Goal: Task Accomplishment & Management: Use online tool/utility

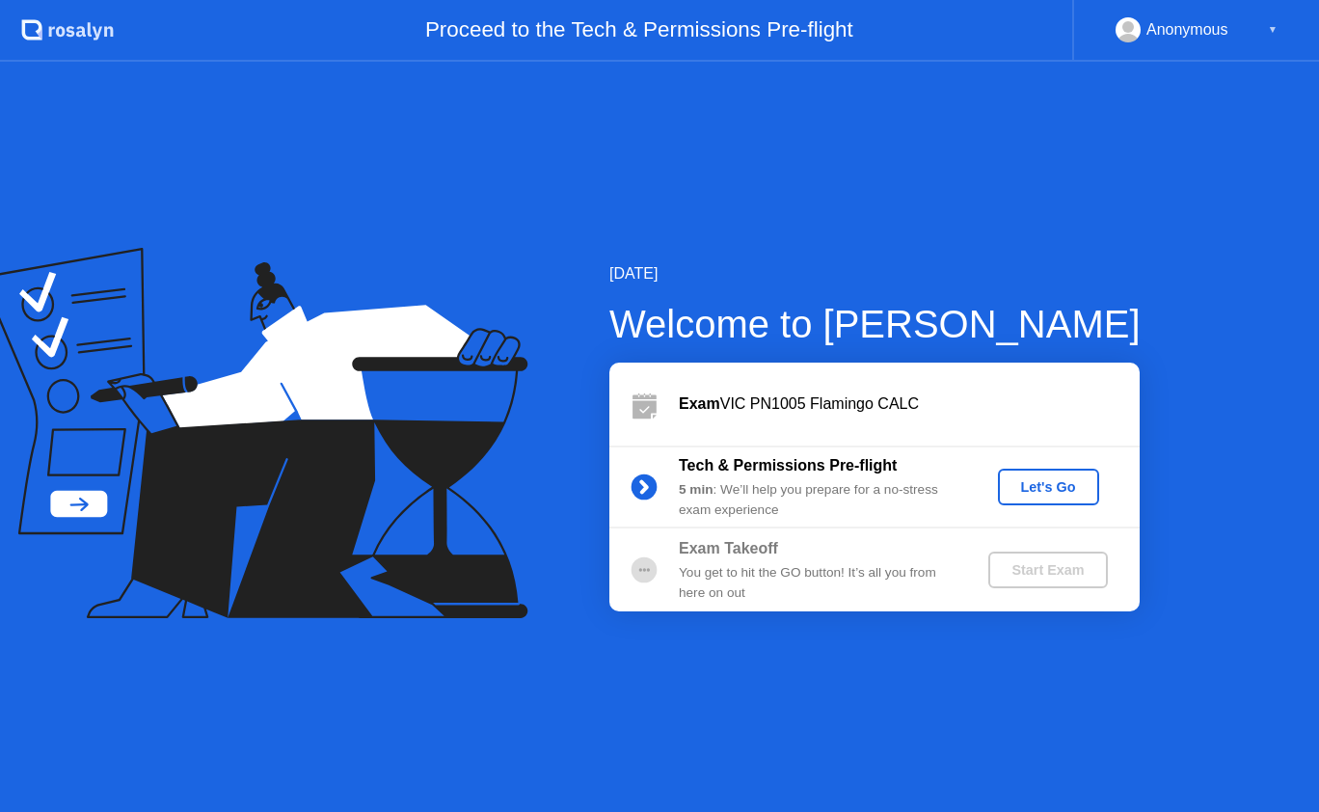
click at [1059, 495] on div "Let's Go" at bounding box center [1049, 486] width 86 height 15
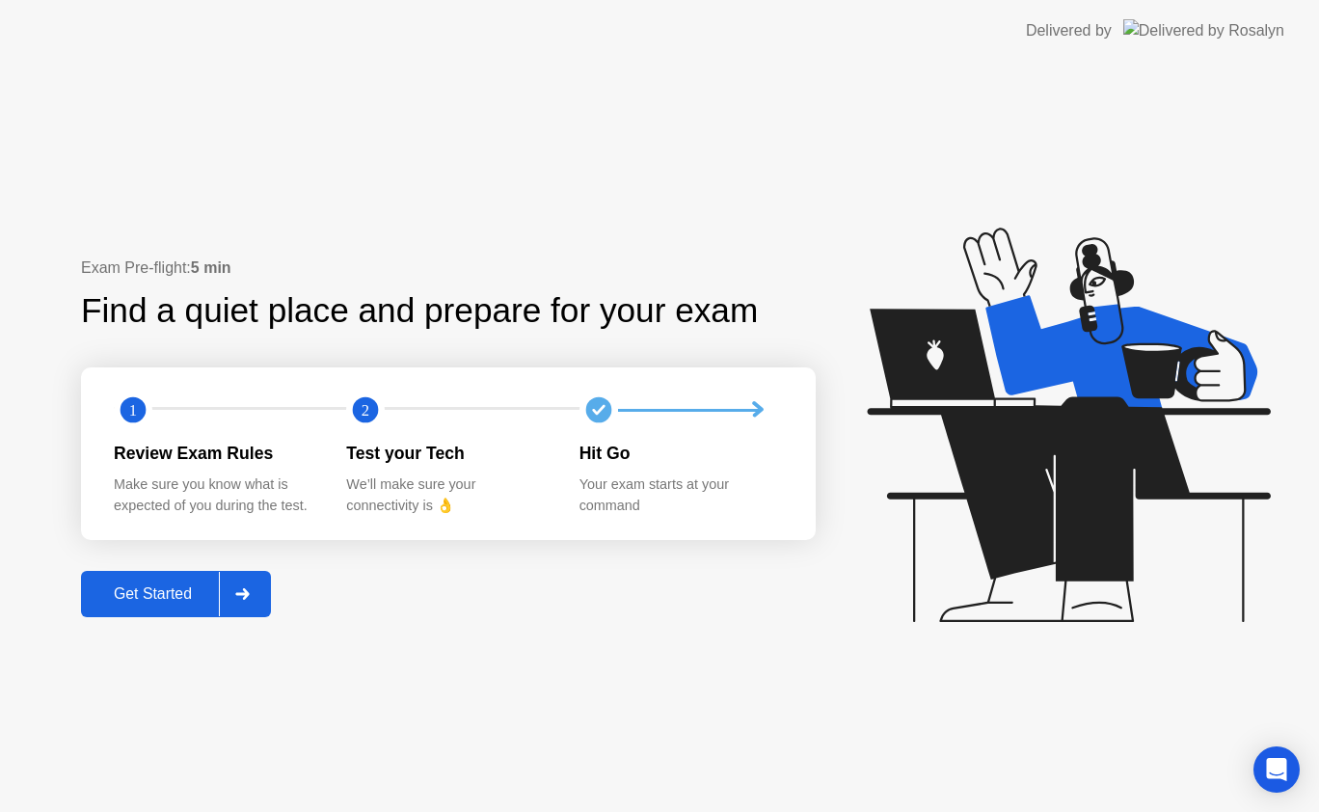
click at [118, 585] on div "Get Started" at bounding box center [153, 593] width 132 height 17
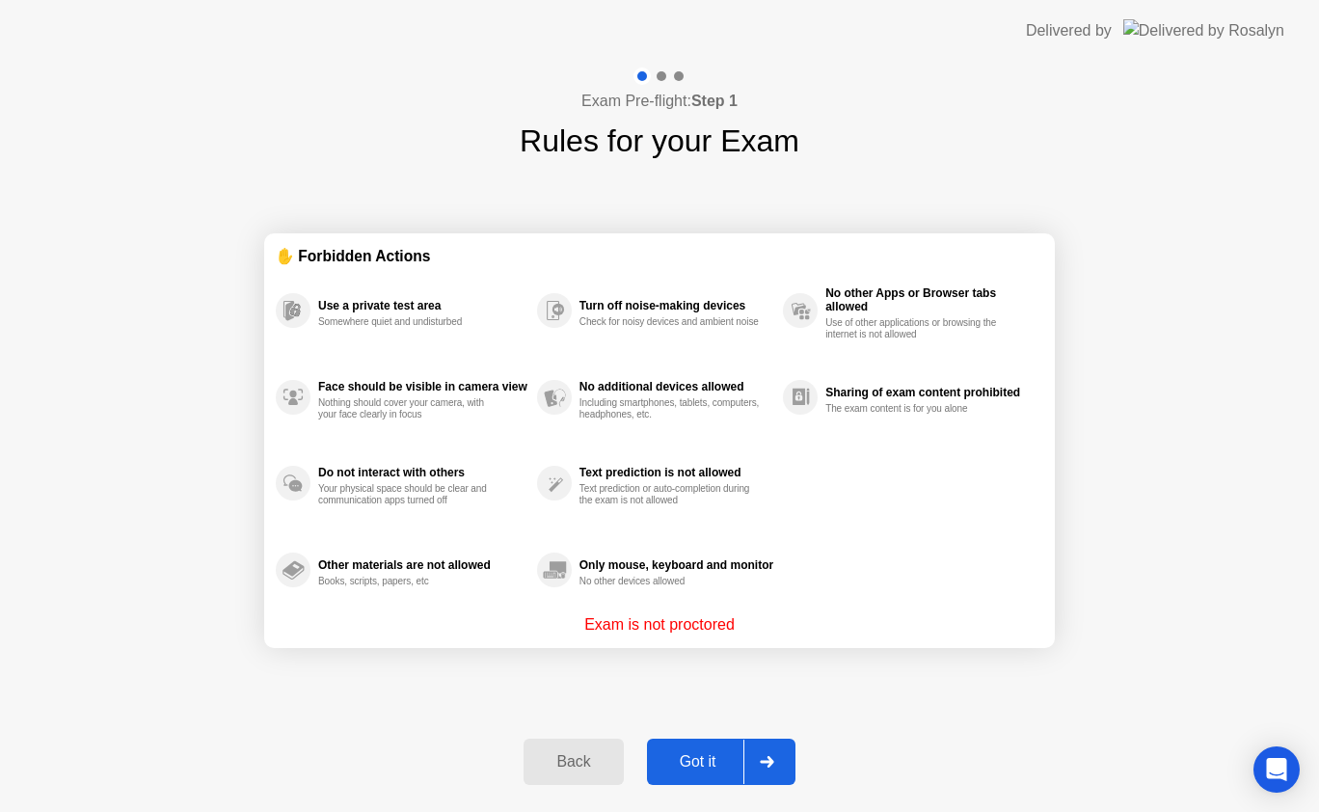
click at [706, 762] on div "Got it" at bounding box center [698, 761] width 91 height 17
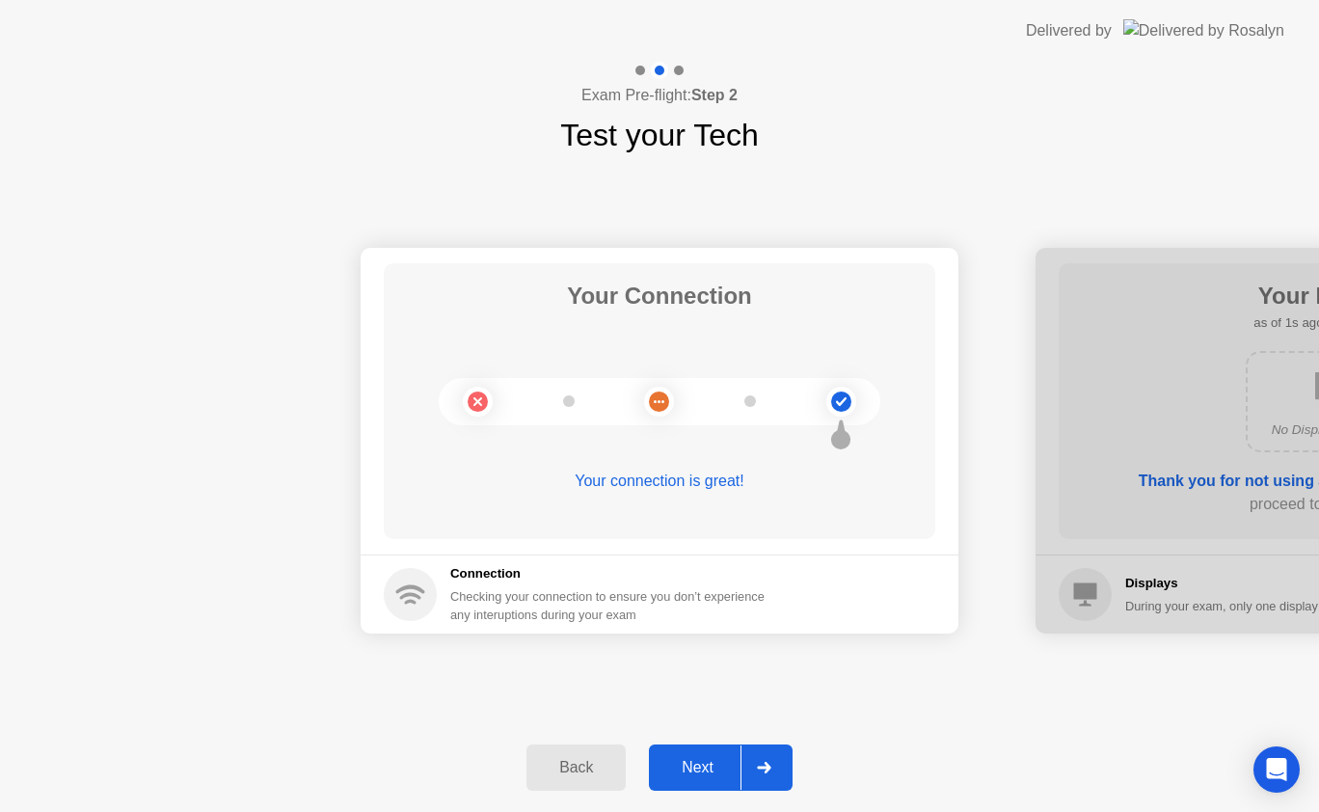
click at [695, 759] on div "Next" at bounding box center [698, 767] width 86 height 17
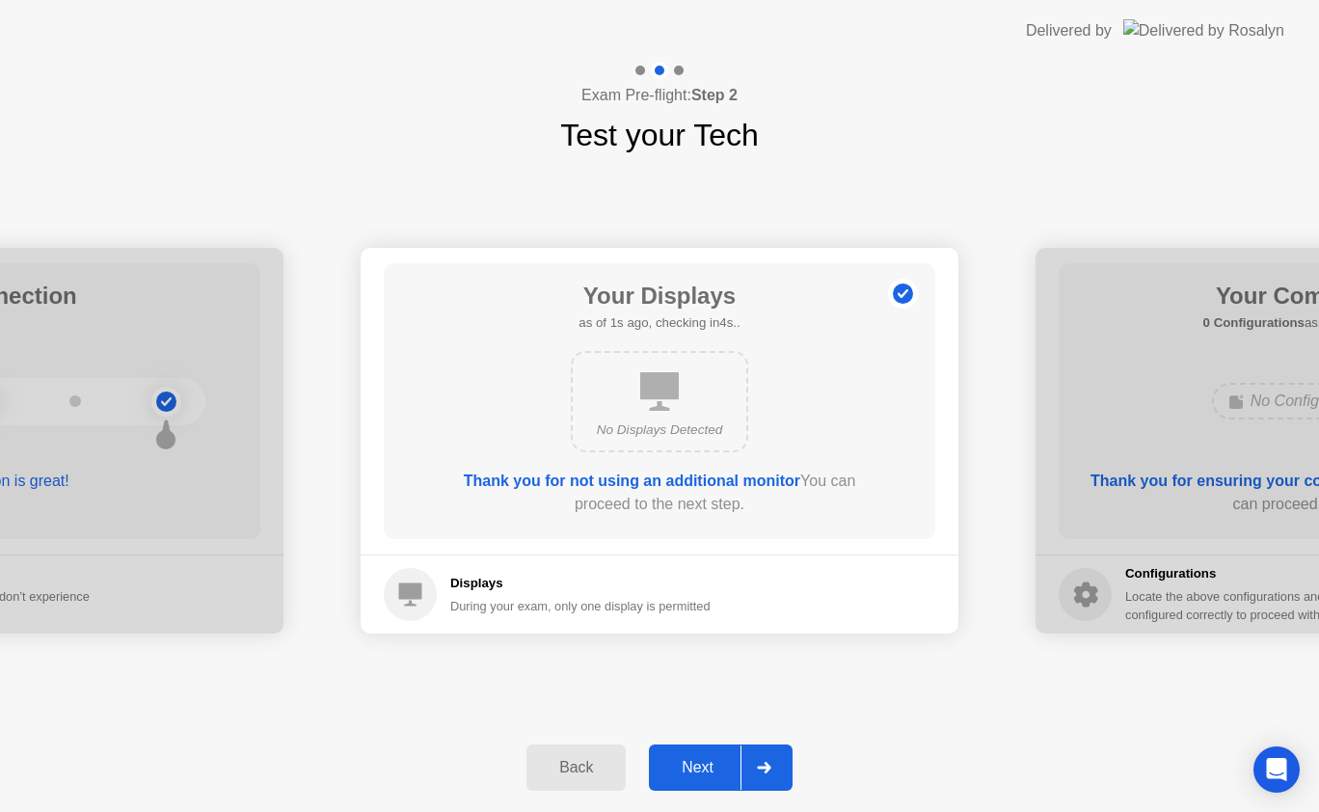
click at [695, 759] on div "Next" at bounding box center [698, 767] width 86 height 17
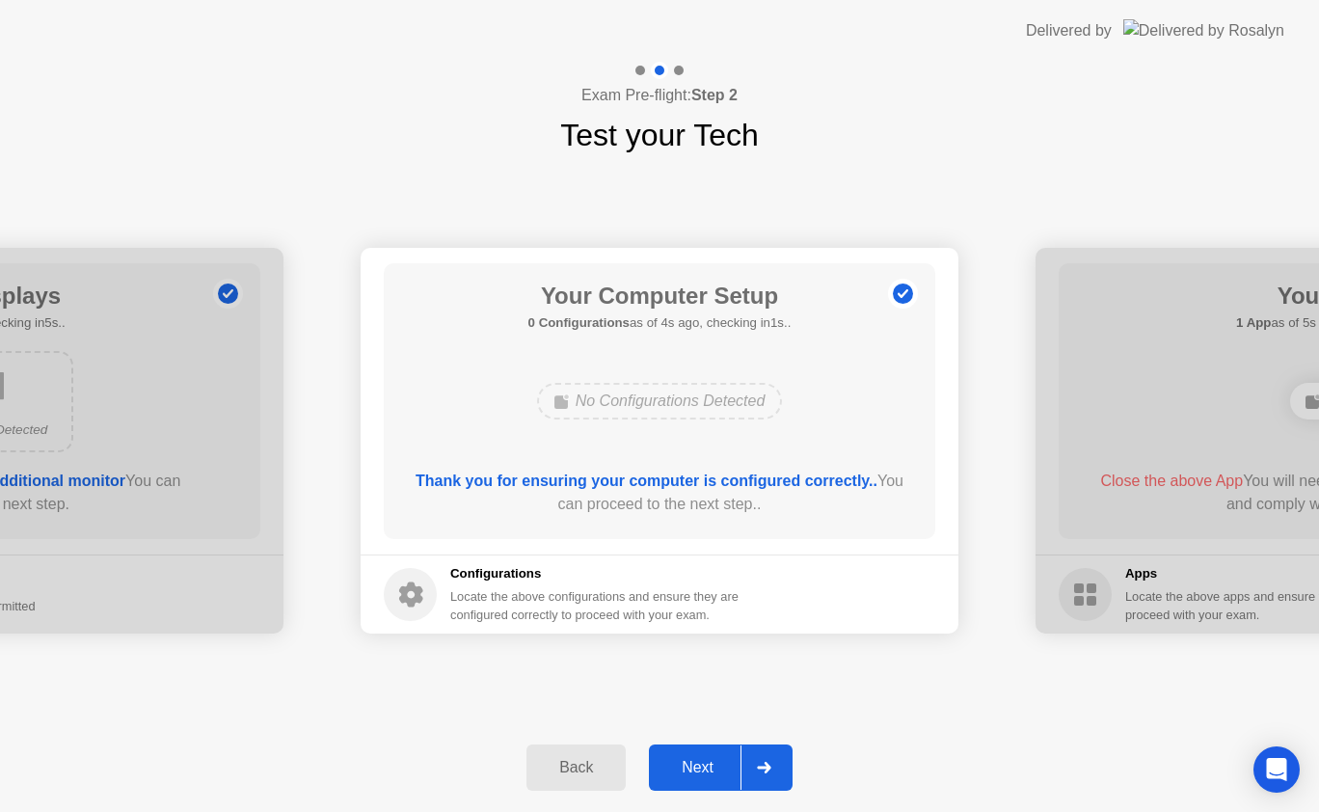
click at [765, 775] on div at bounding box center [764, 768] width 46 height 44
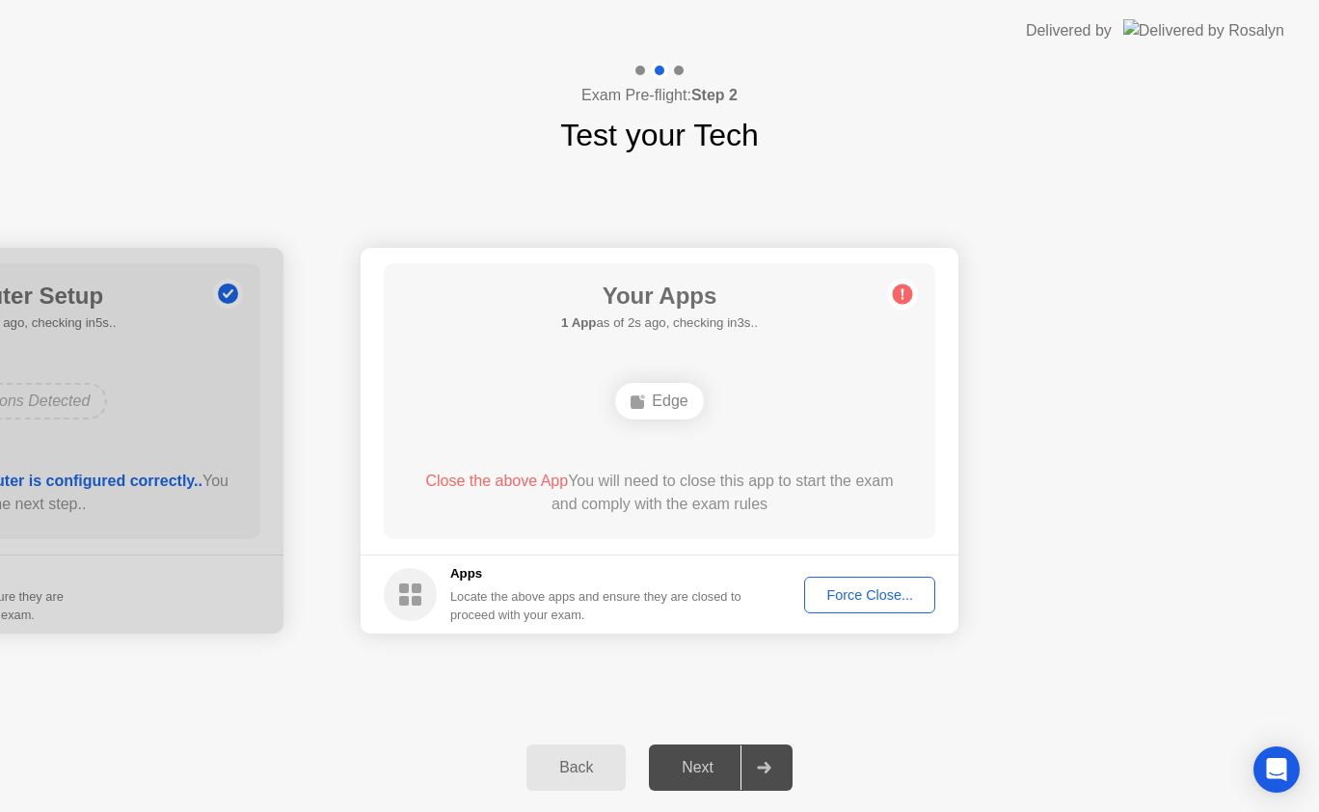
click at [851, 598] on div "Force Close..." at bounding box center [870, 594] width 118 height 15
click at [682, 402] on div "Edge" at bounding box center [659, 401] width 88 height 37
click at [861, 593] on div "Force Close..." at bounding box center [870, 594] width 118 height 15
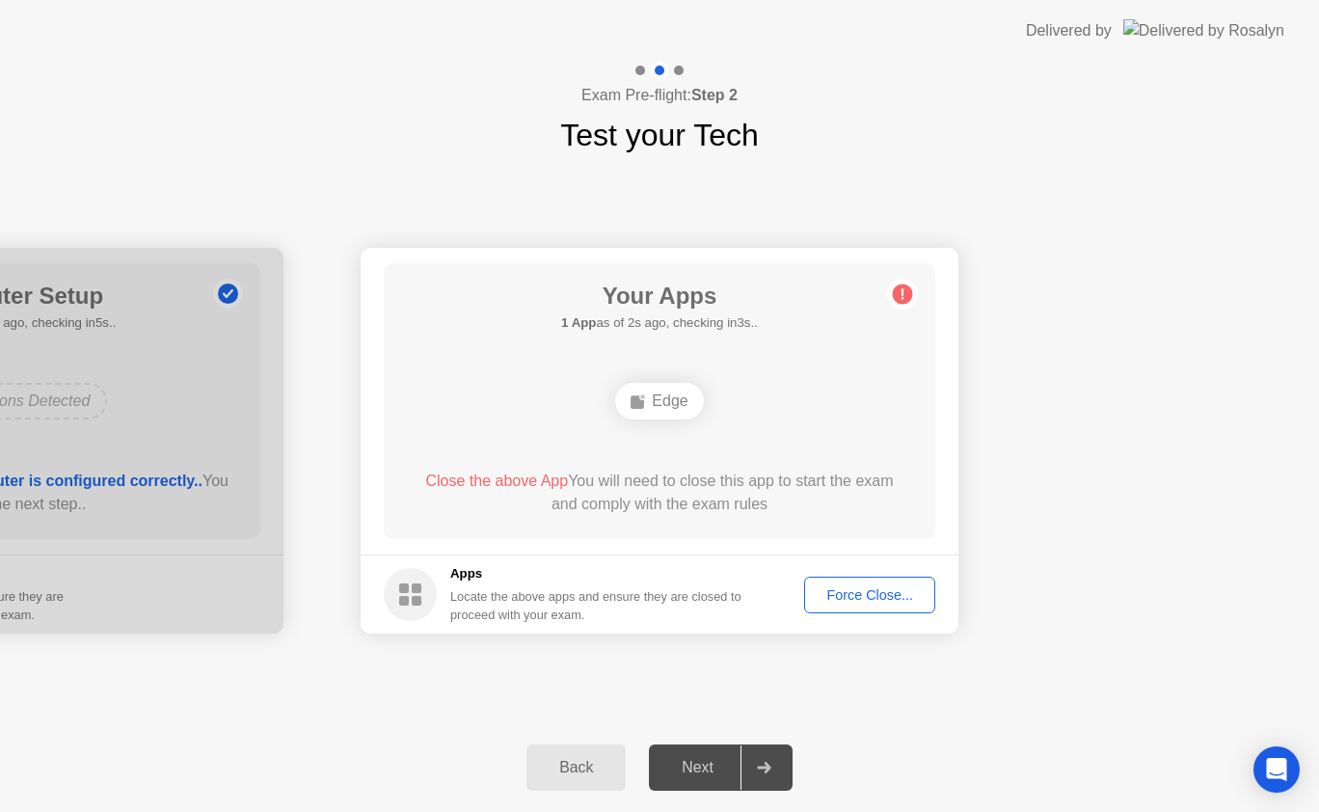
click at [835, 595] on div "Force Close..." at bounding box center [870, 594] width 118 height 15
click at [882, 600] on div "Force Close..." at bounding box center [870, 594] width 118 height 15
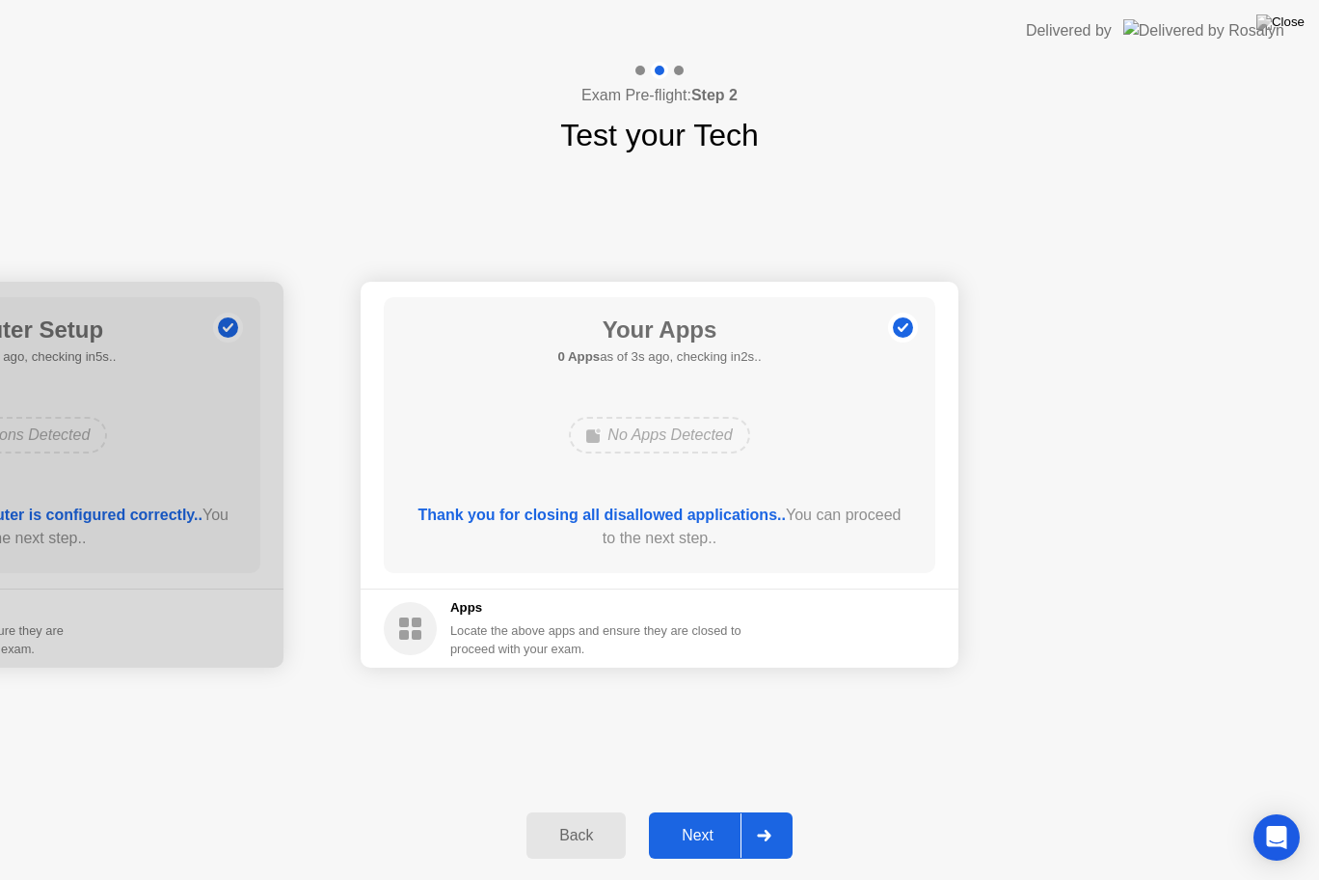
click at [724, 811] on div "Next" at bounding box center [698, 835] width 86 height 17
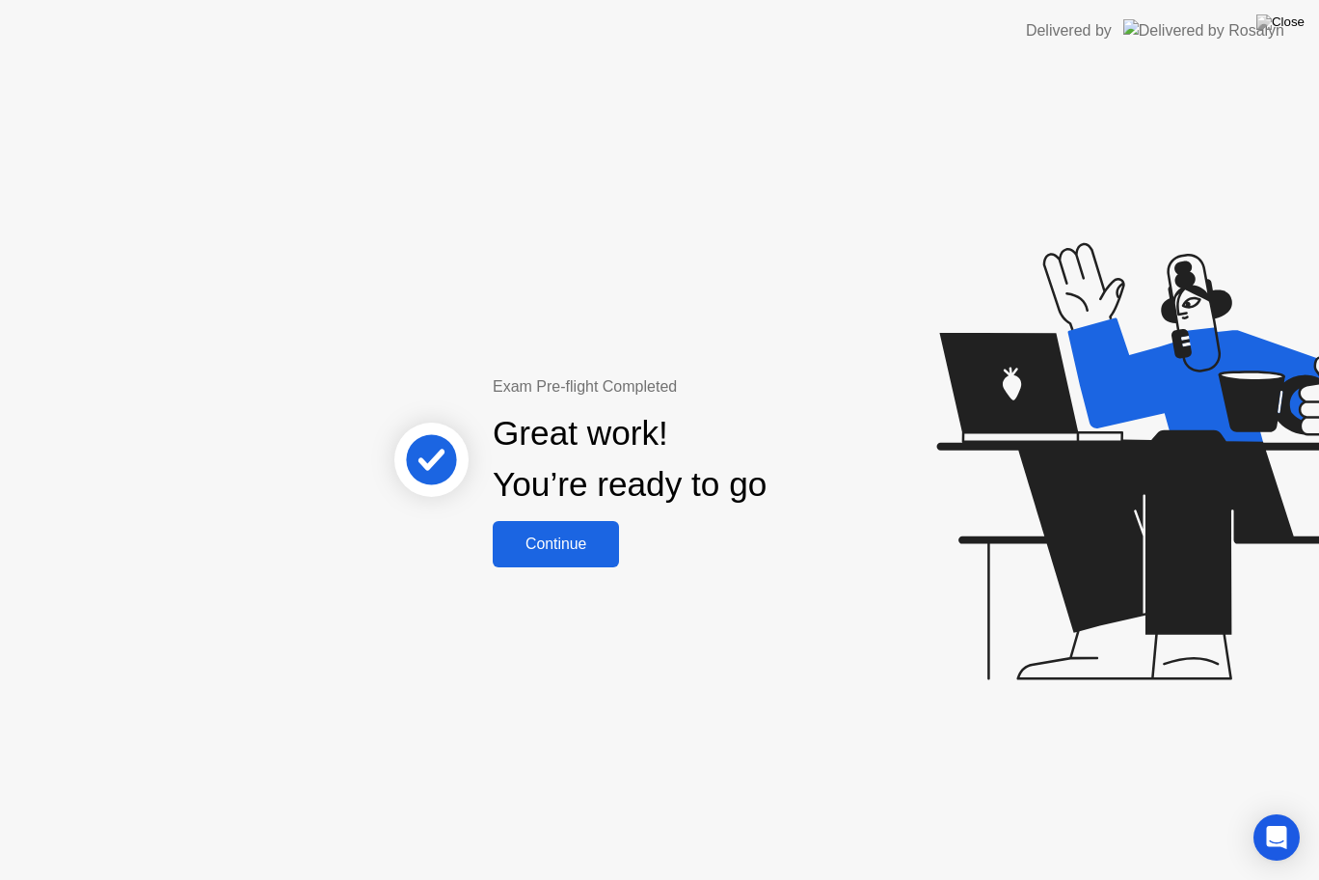
click at [552, 543] on div "Continue" at bounding box center [556, 543] width 115 height 17
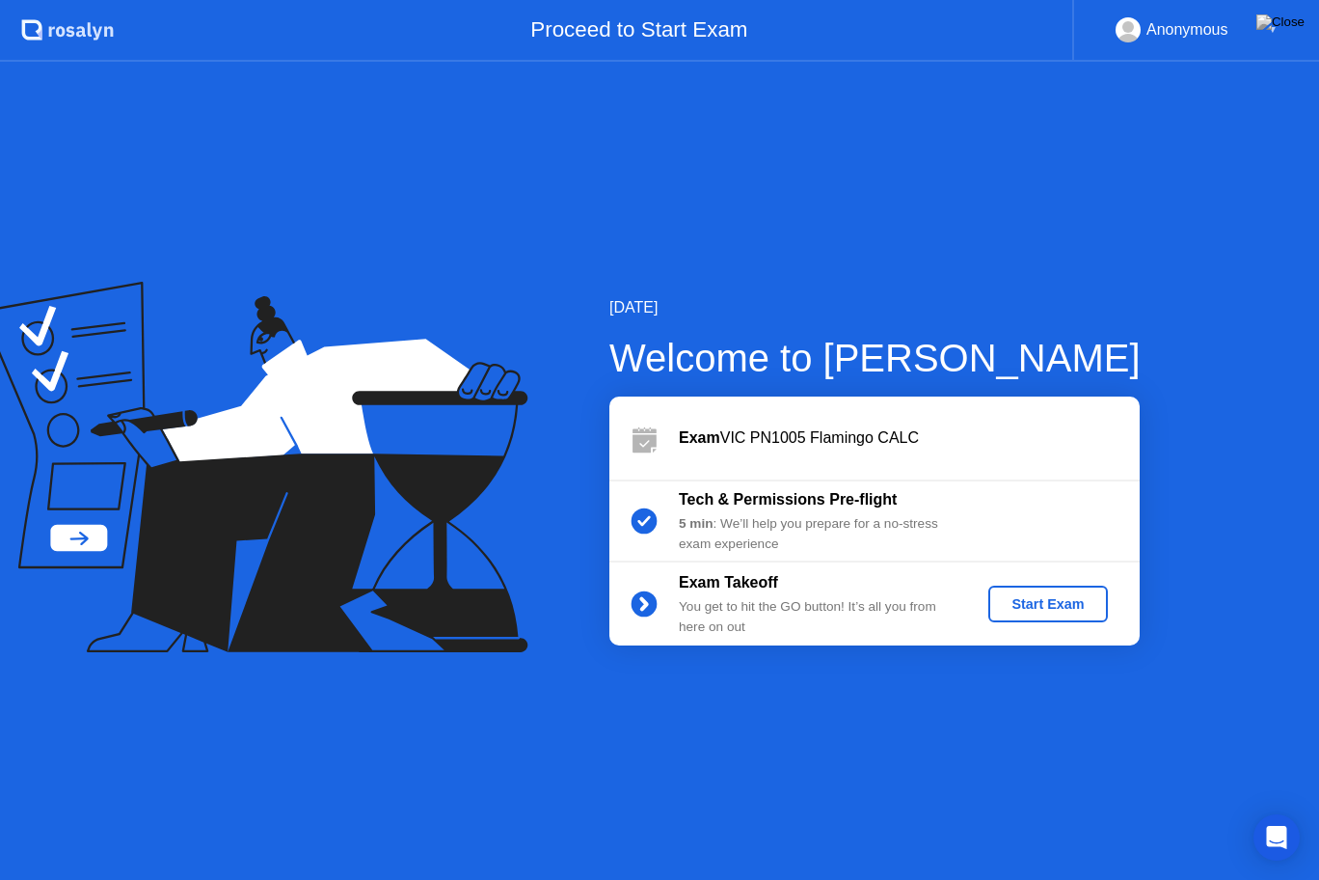
click at [1078, 608] on div "Start Exam" at bounding box center [1047, 603] width 103 height 15
